Goal: Task Accomplishment & Management: Use online tool/utility

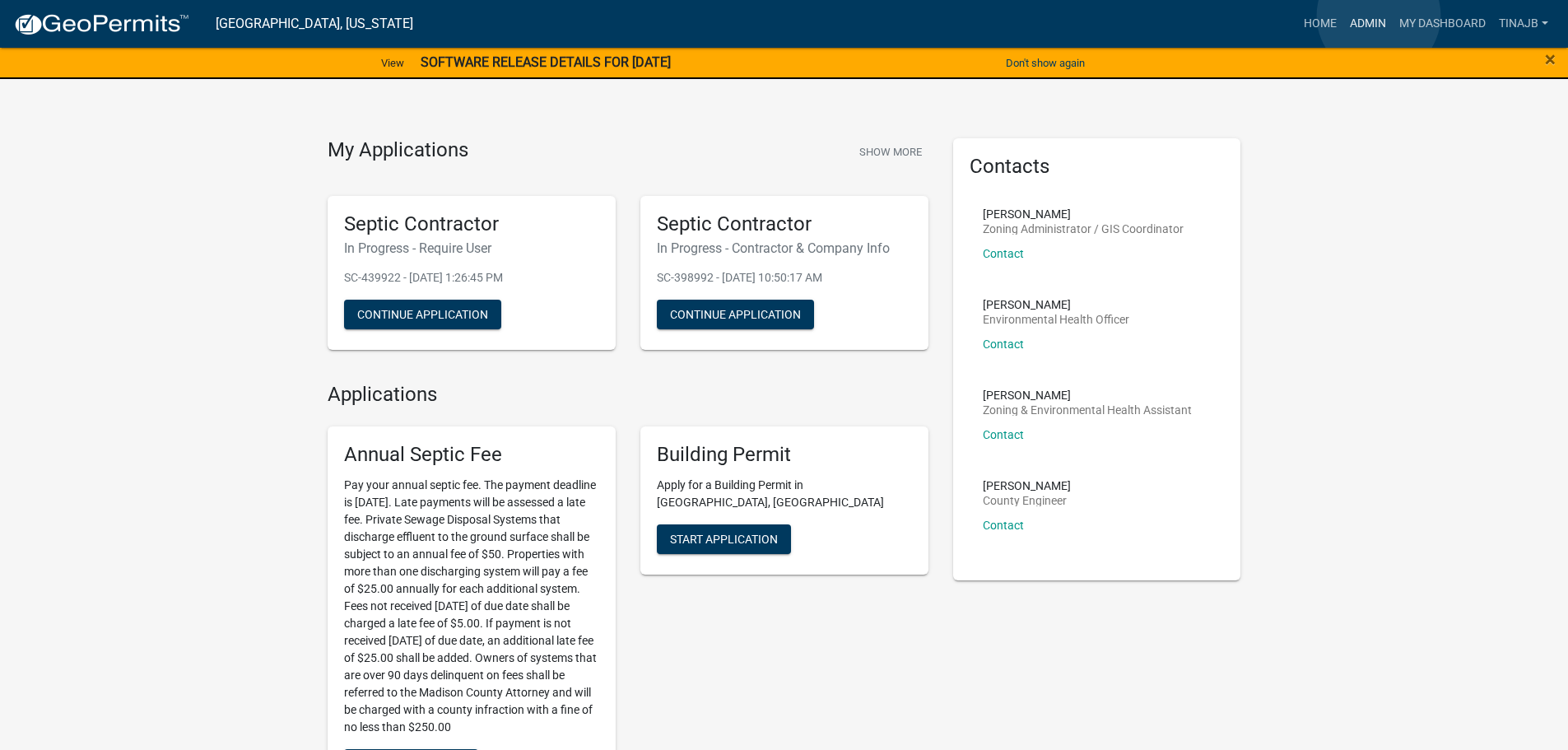
click at [1379, 16] on link "Admin" at bounding box center [1368, 24] width 49 height 31
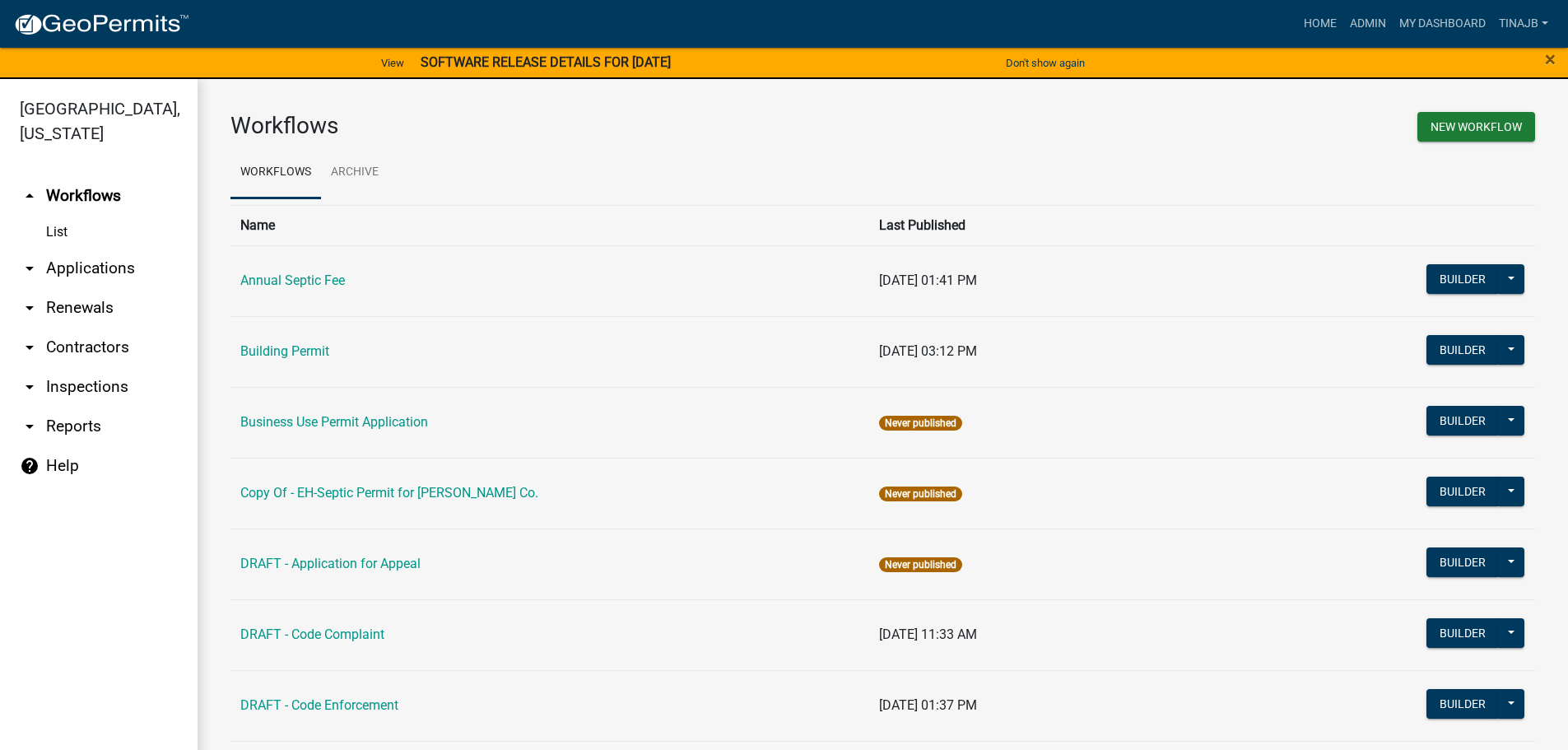
click at [123, 251] on link "arrow_drop_down Applications" at bounding box center [98, 268] width 198 height 40
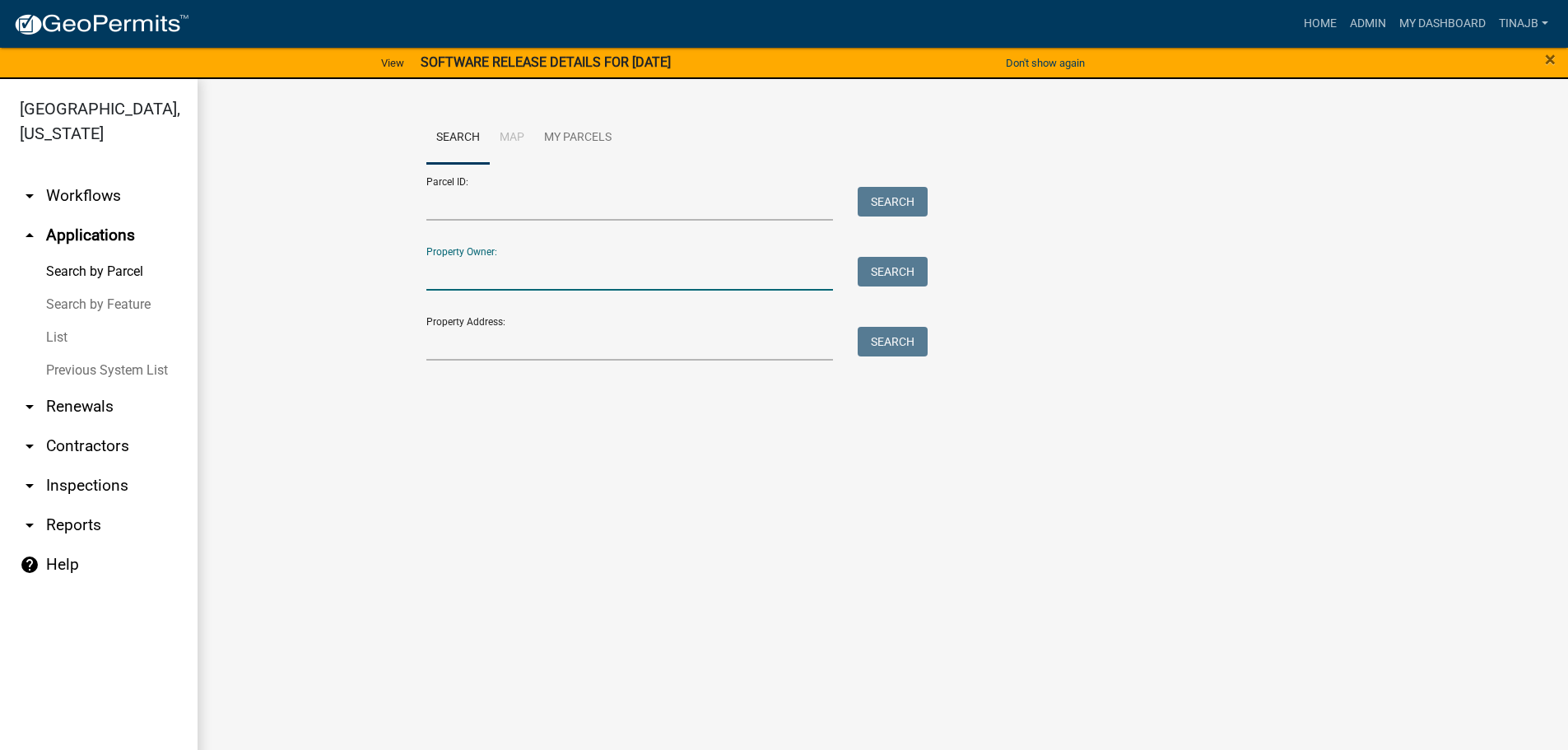
click at [474, 280] on input "Property Owner:" at bounding box center [630, 273] width 407 height 34
type input "sljv"
click at [916, 269] on button "Search" at bounding box center [893, 272] width 70 height 29
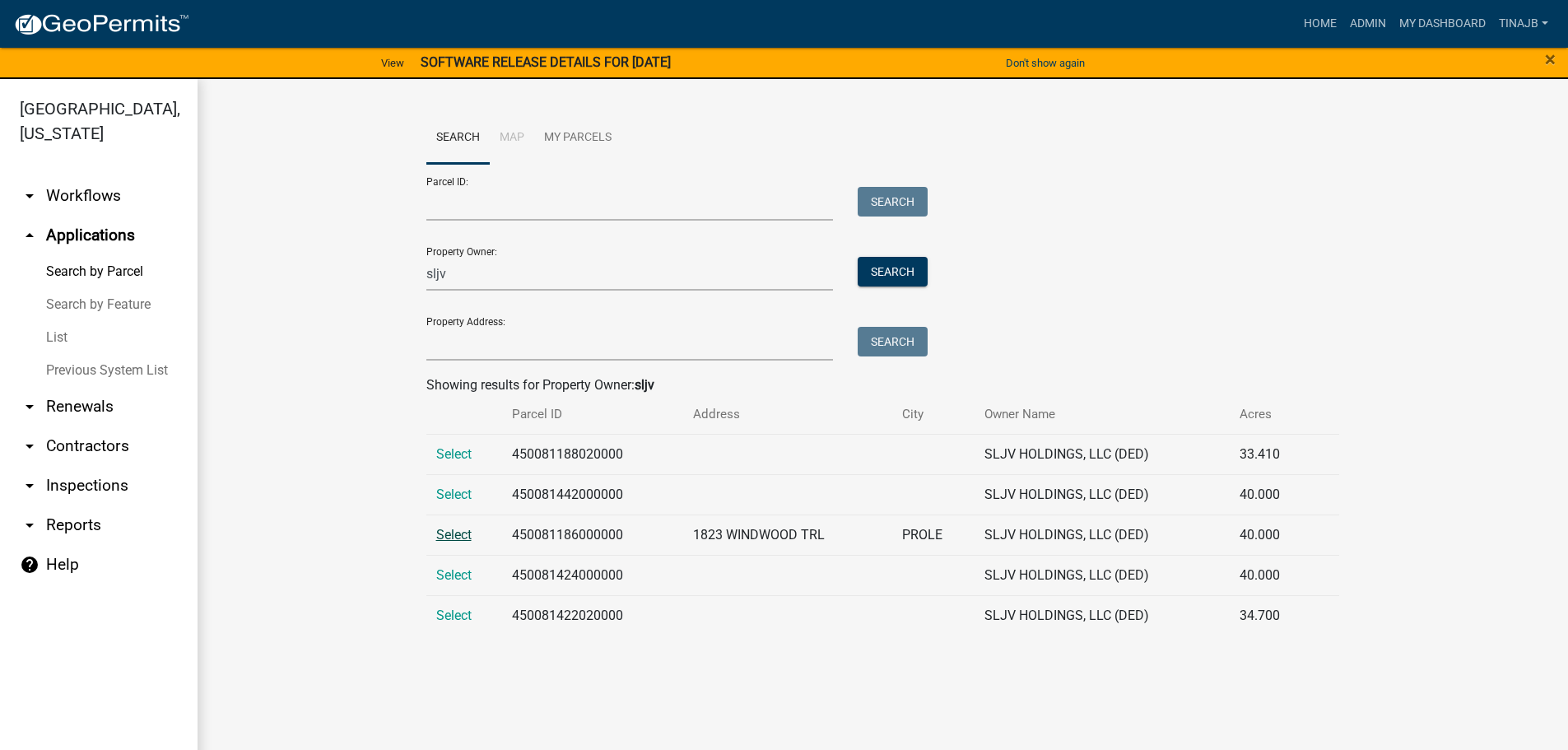
click at [453, 534] on span "Select" at bounding box center [454, 534] width 35 height 16
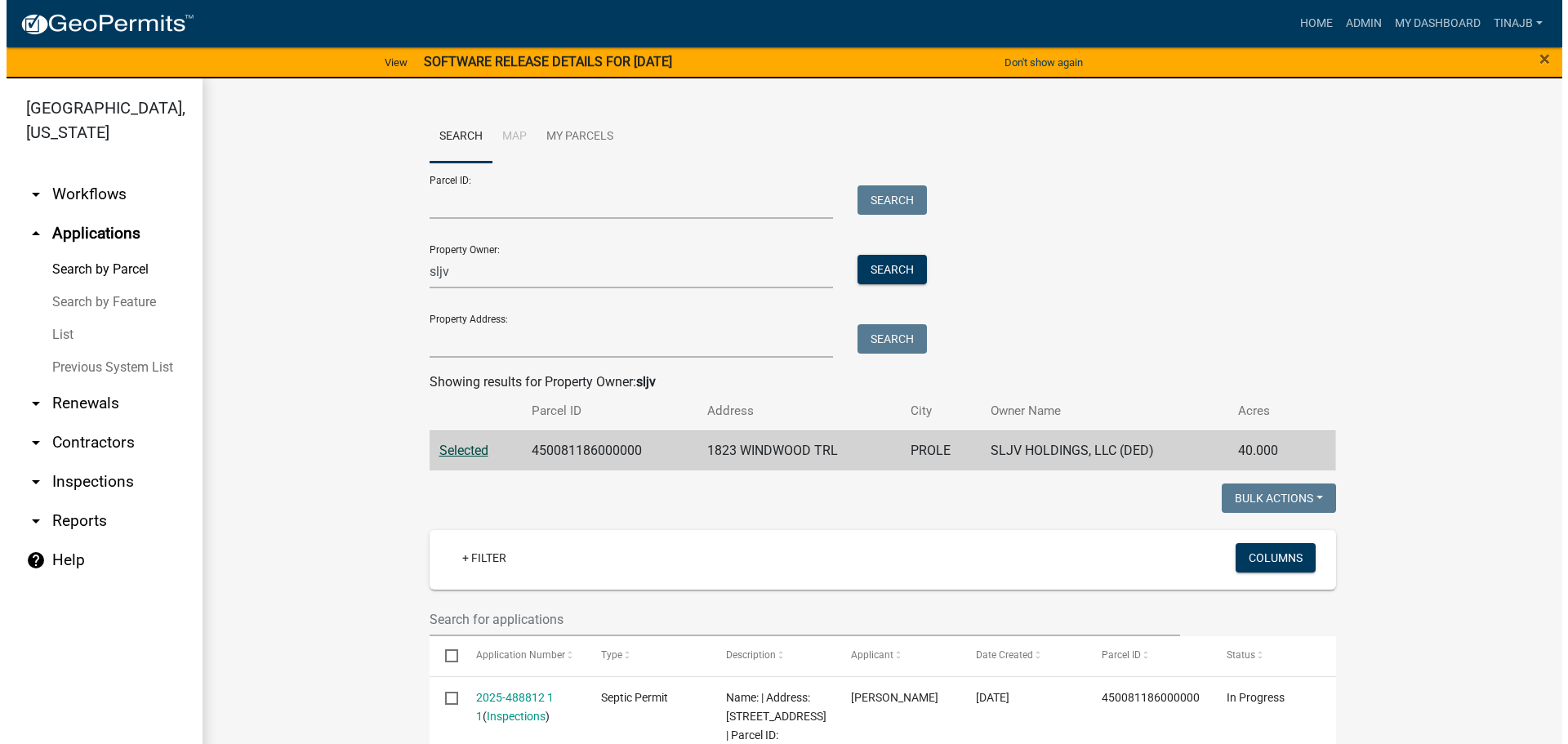
scroll to position [245, 0]
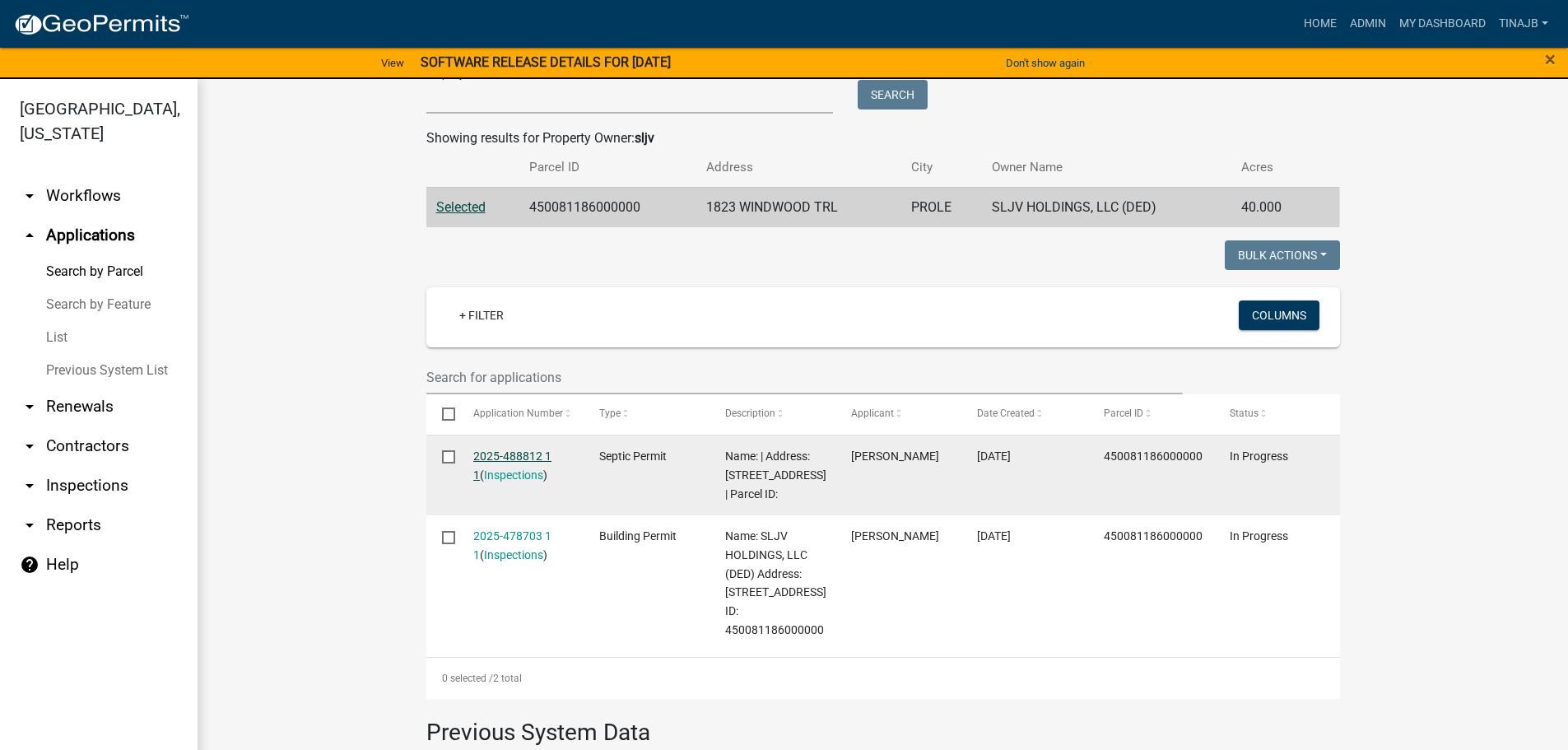
click at [499, 456] on link "2025-488812 1 1" at bounding box center [512, 465] width 78 height 32
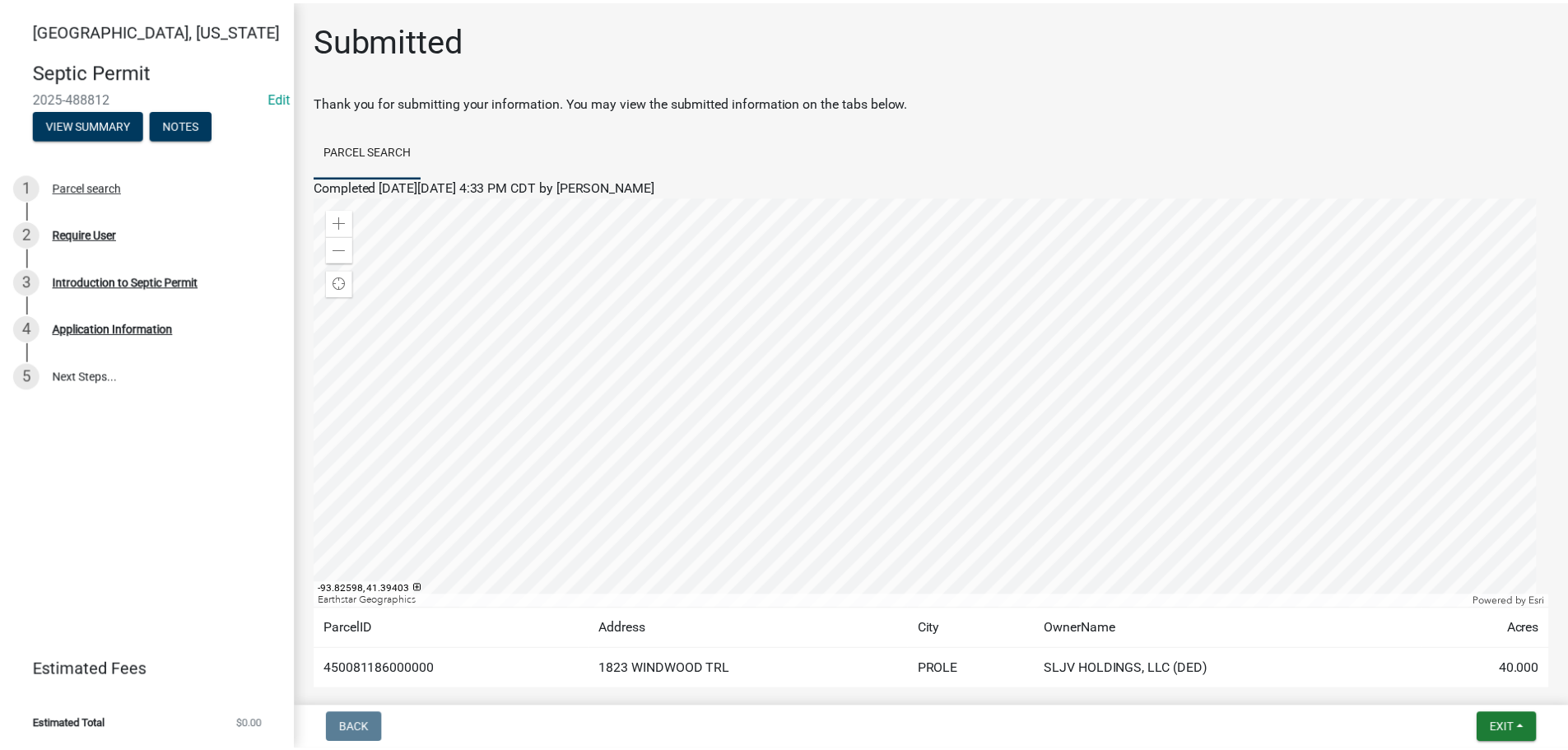
scroll to position [82, 0]
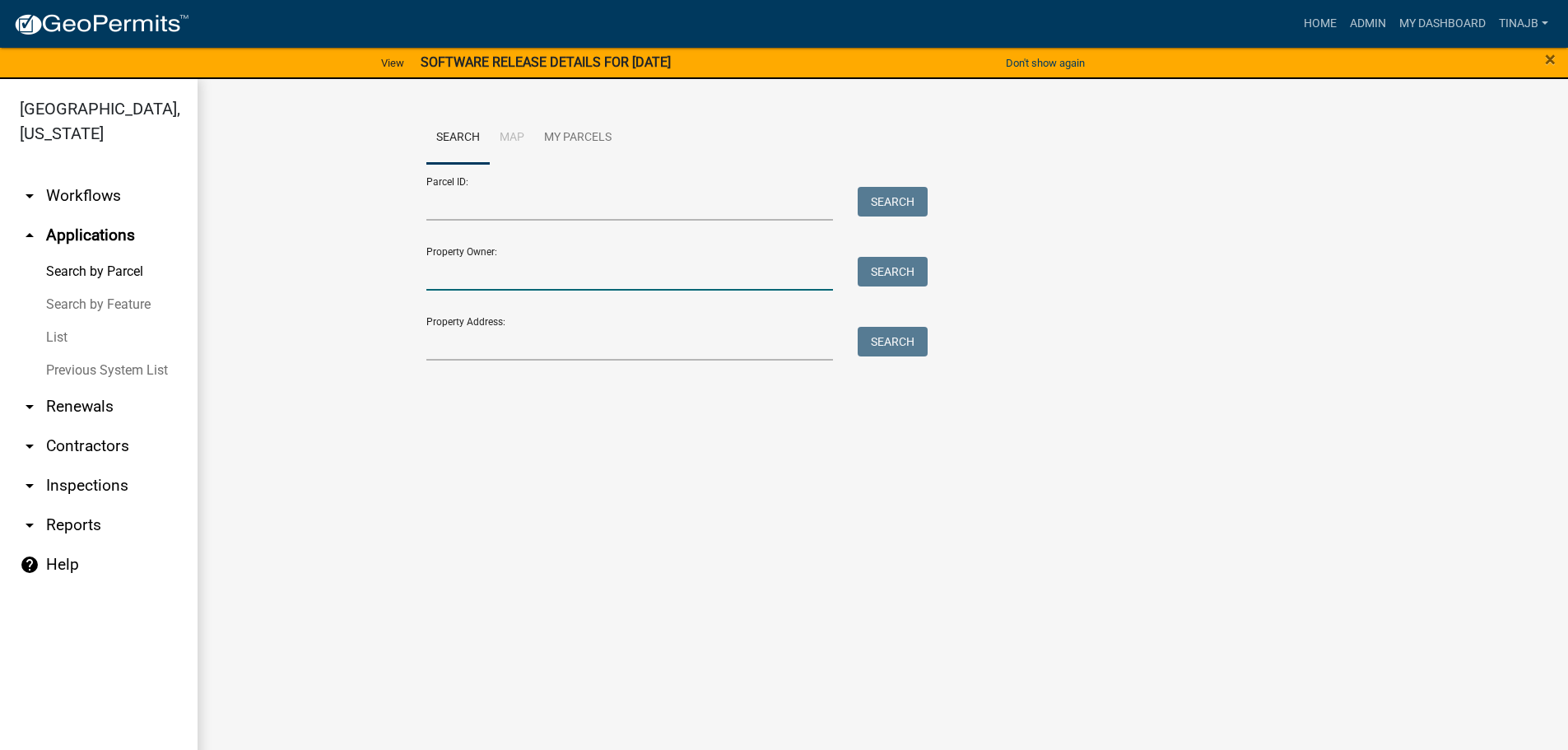
click at [497, 268] on input "Property Owner:" at bounding box center [630, 273] width 407 height 34
type input "sljv"
click at [896, 263] on button "Search" at bounding box center [893, 272] width 70 height 29
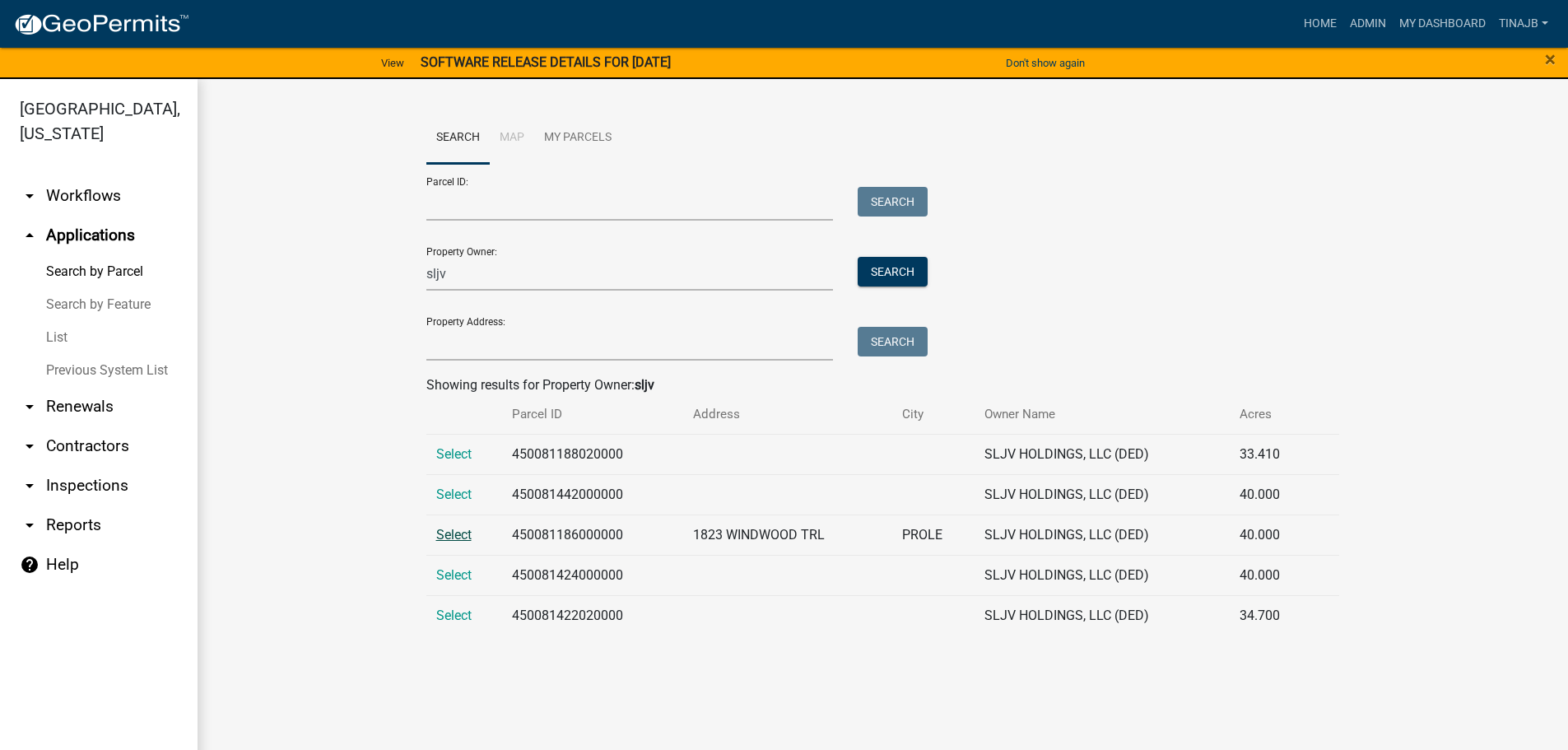
click at [447, 528] on span "Select" at bounding box center [454, 534] width 35 height 16
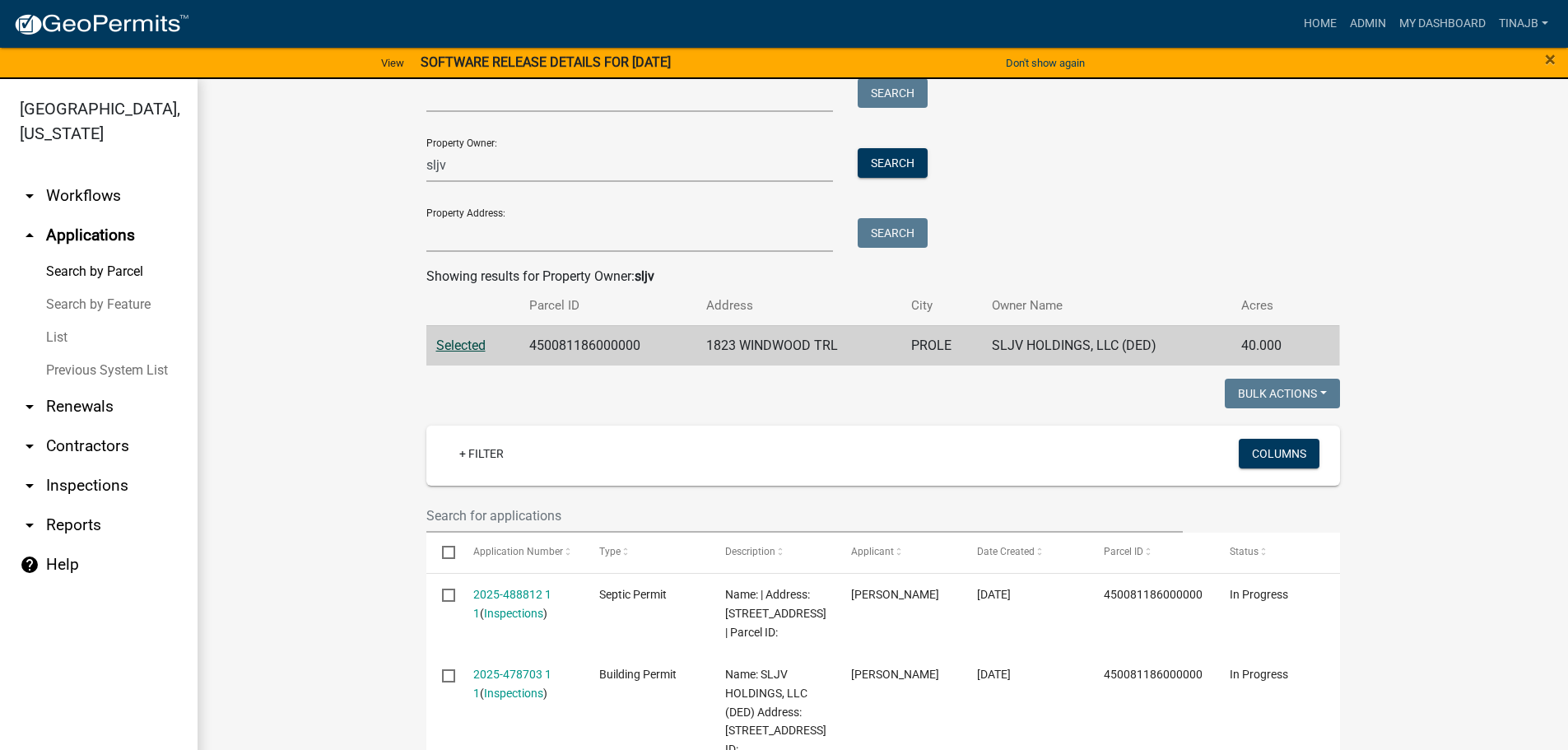
scroll to position [247, 0]
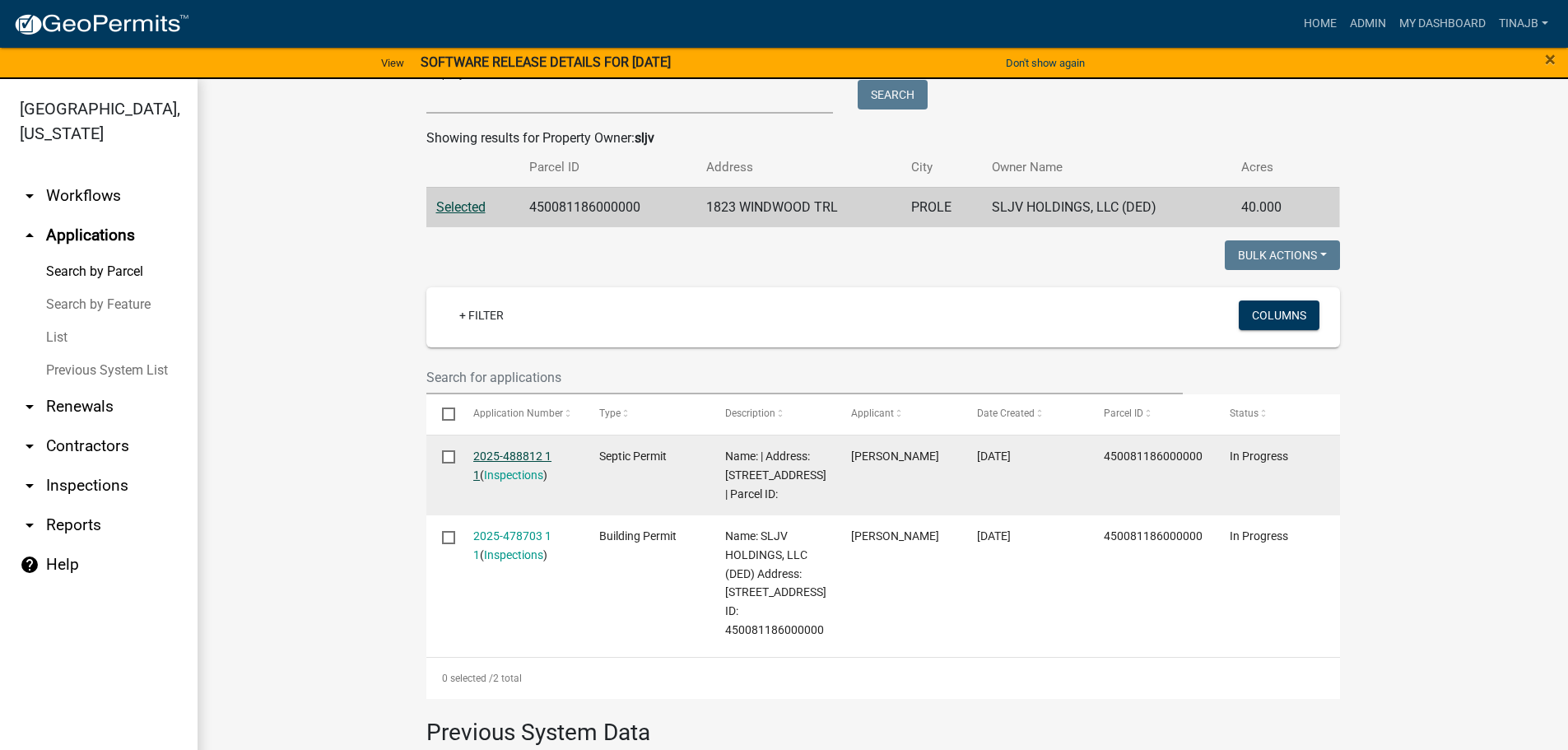
click at [490, 459] on link "2025-488812 1 1" at bounding box center [512, 465] width 78 height 32
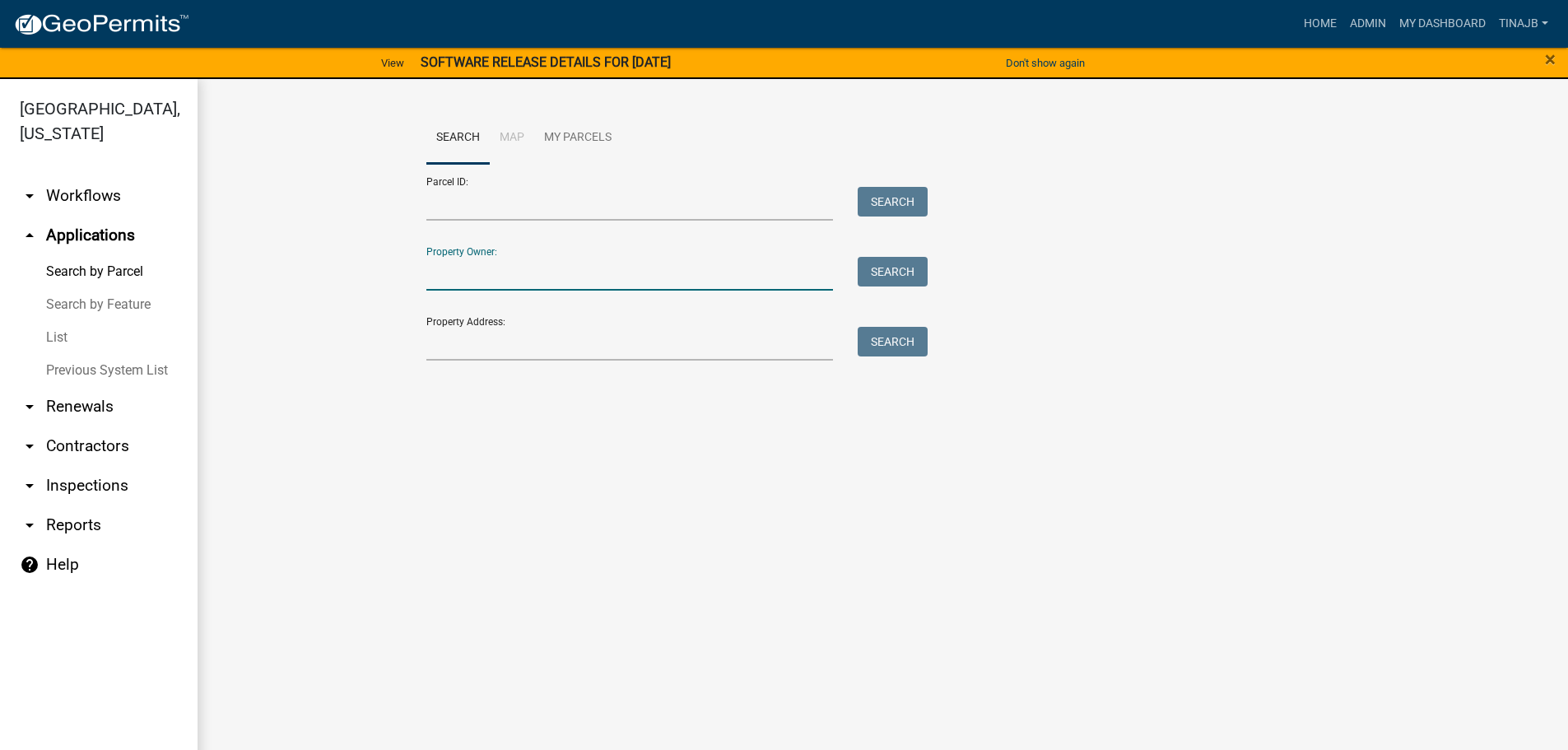
click at [499, 277] on input "Property Owner:" at bounding box center [630, 273] width 407 height 34
click at [906, 271] on button "Search" at bounding box center [893, 272] width 70 height 29
click at [454, 275] on input "sjlv" at bounding box center [630, 273] width 407 height 34
type input "s"
type input "sljv"
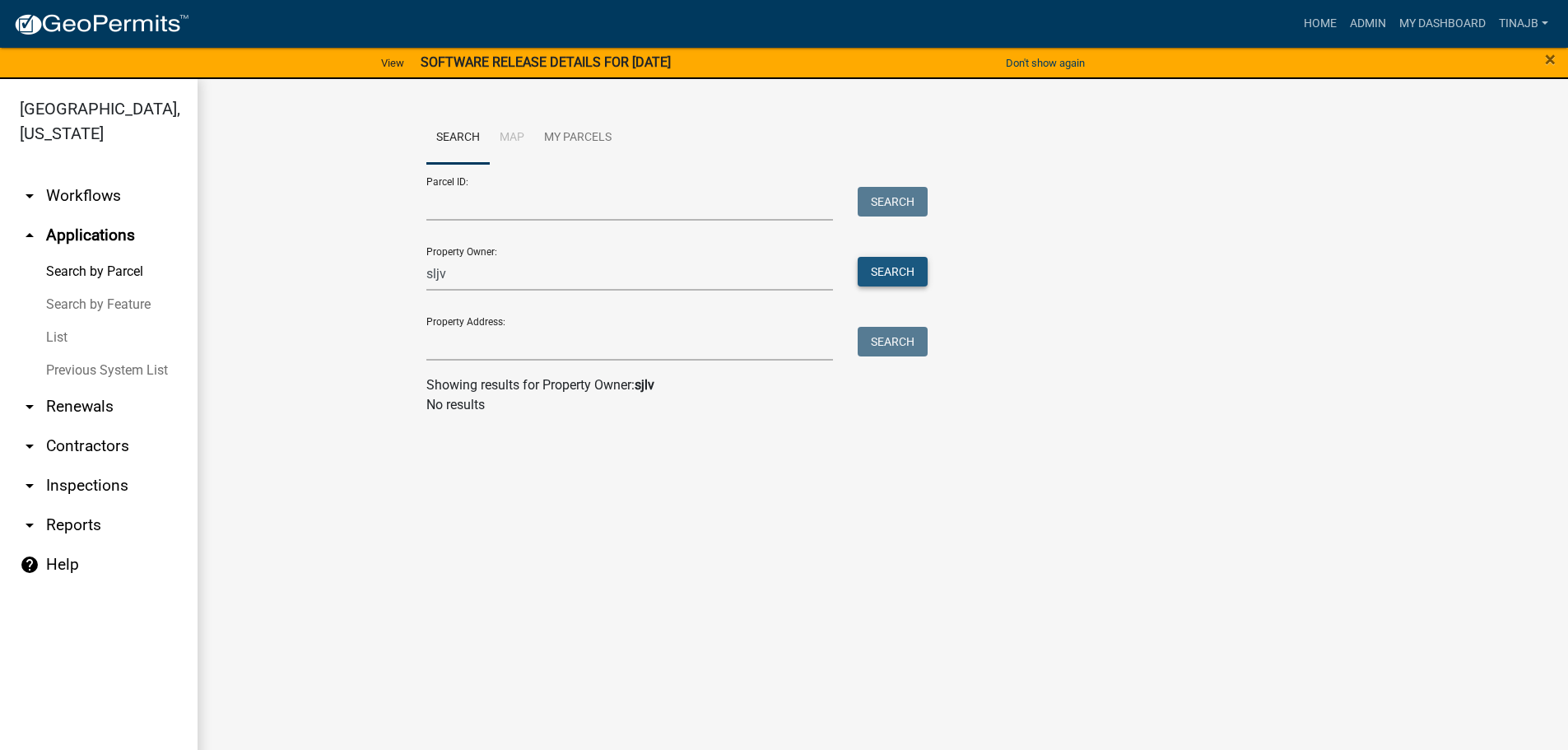
click at [875, 269] on button "Search" at bounding box center [893, 272] width 70 height 29
